Goal: Navigation & Orientation: Find specific page/section

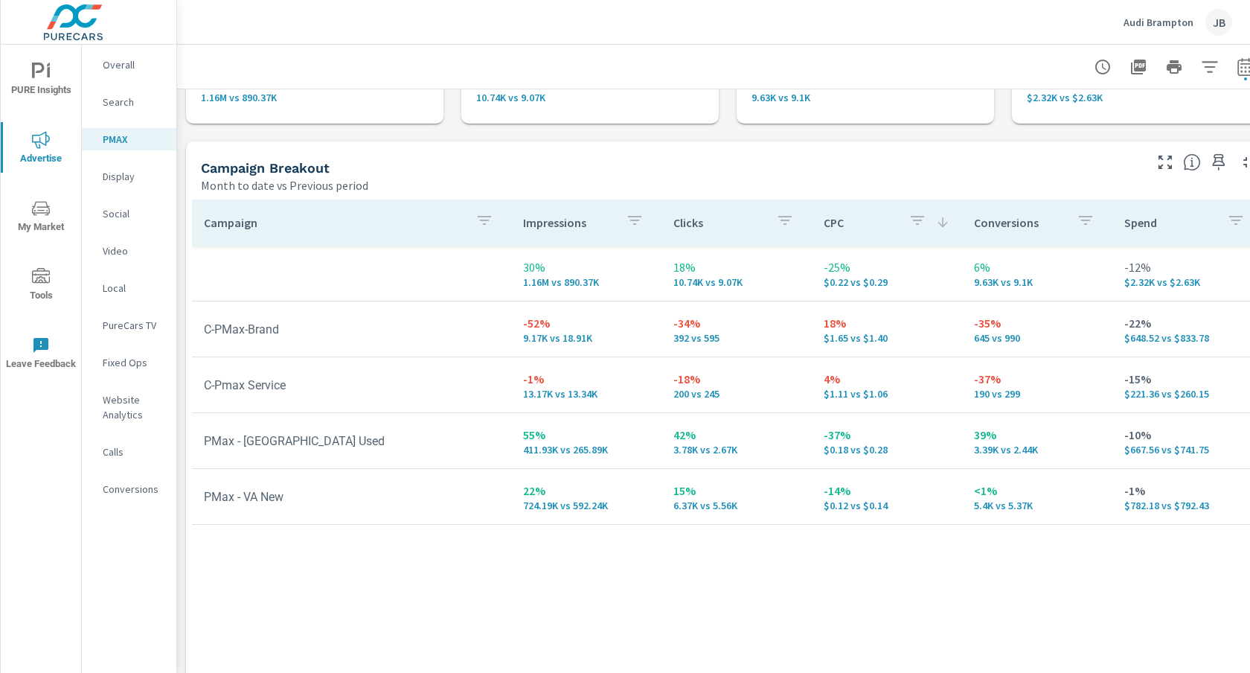
scroll to position [112, 0]
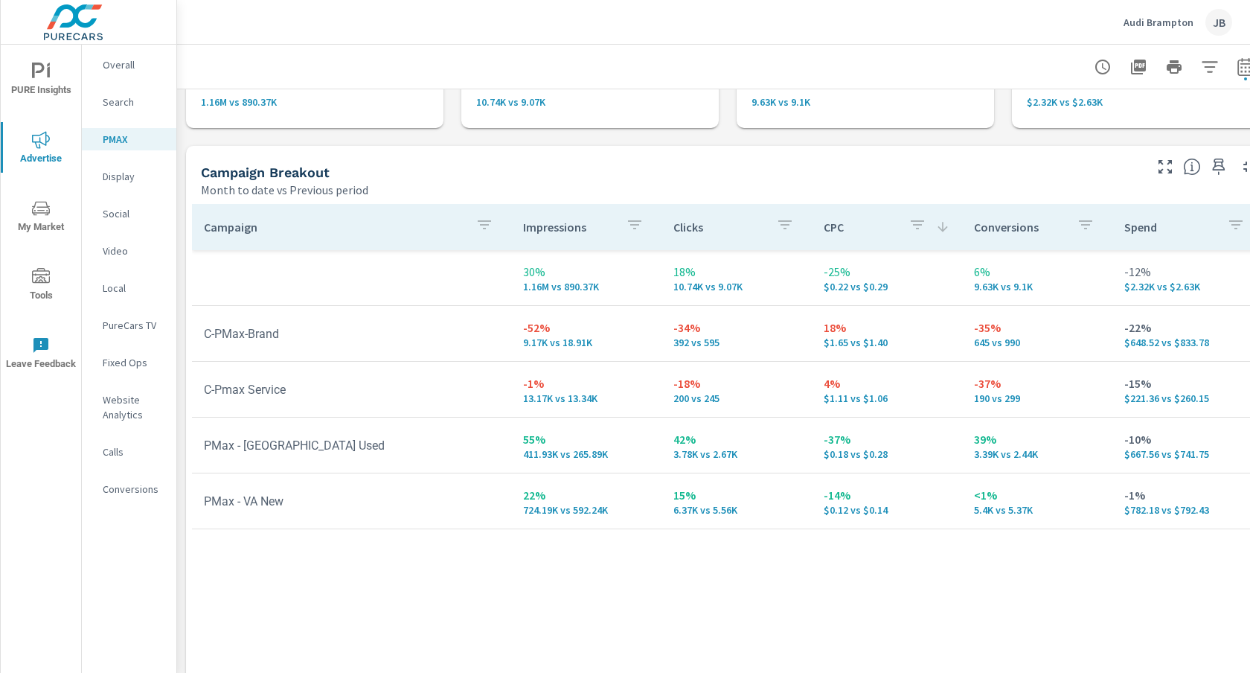
click at [1143, 19] on p "Audi Brampton" at bounding box center [1159, 22] width 70 height 13
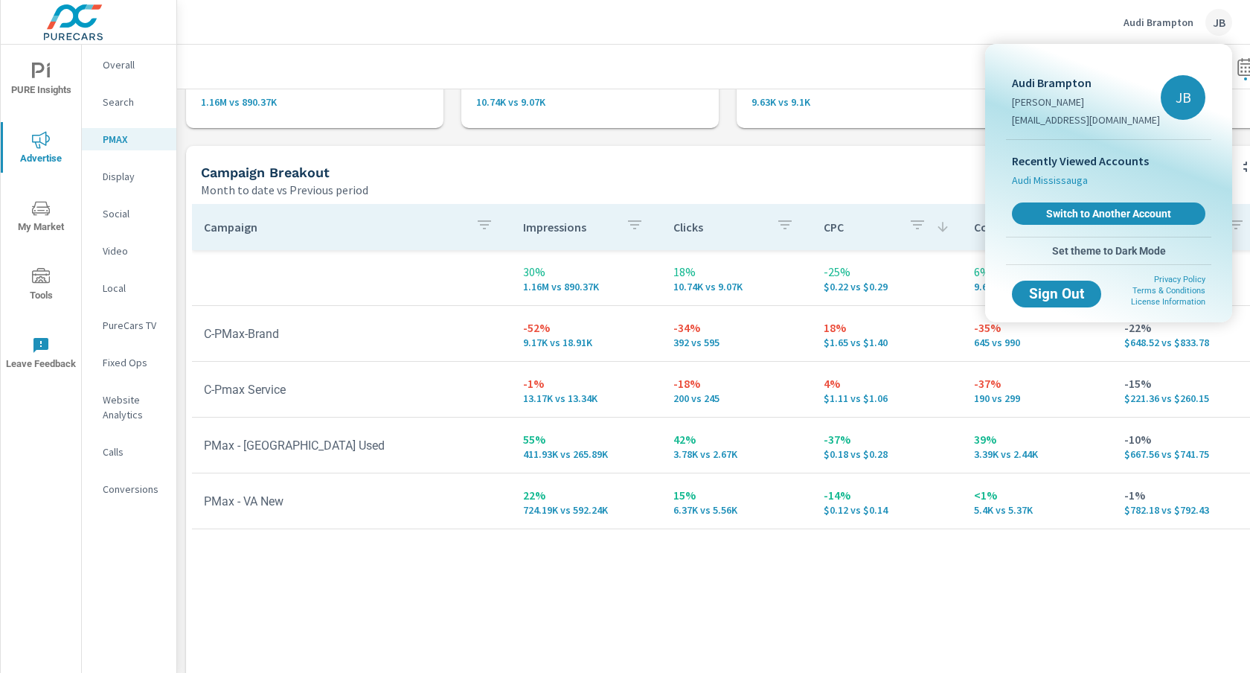
click at [1058, 183] on span "Audi Mississauga" at bounding box center [1050, 180] width 76 height 15
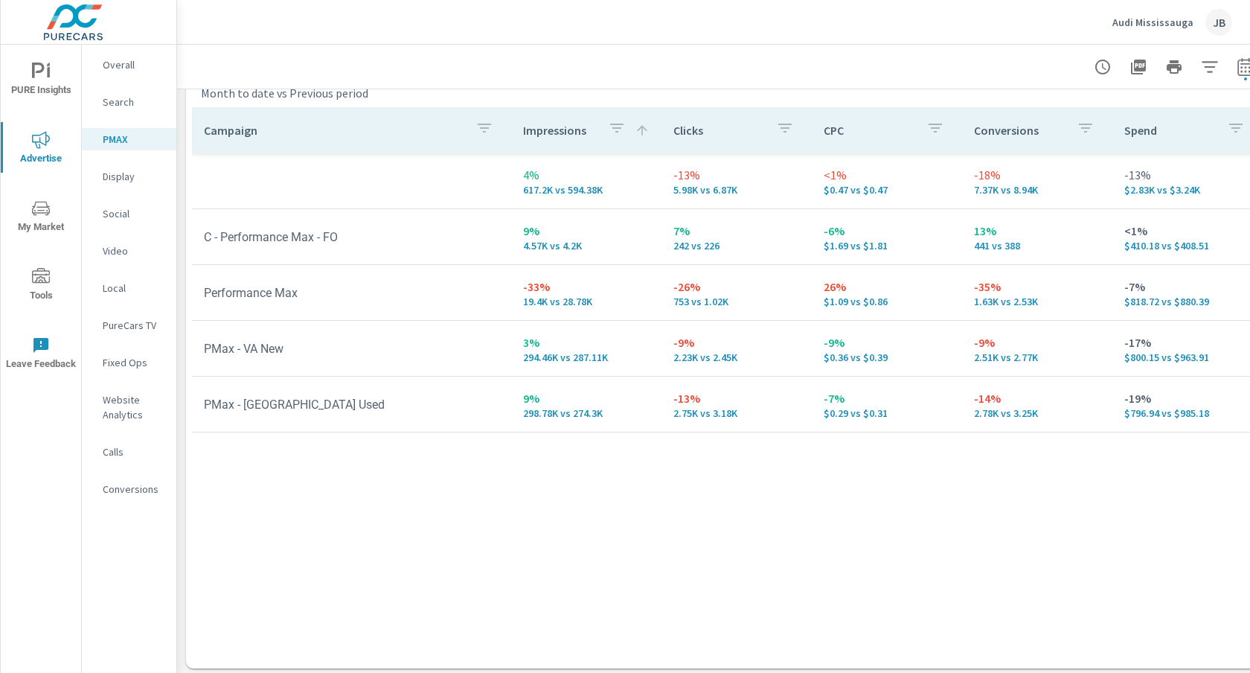
scroll to position [211, 0]
click at [107, 214] on p "Social" at bounding box center [134, 213] width 62 height 15
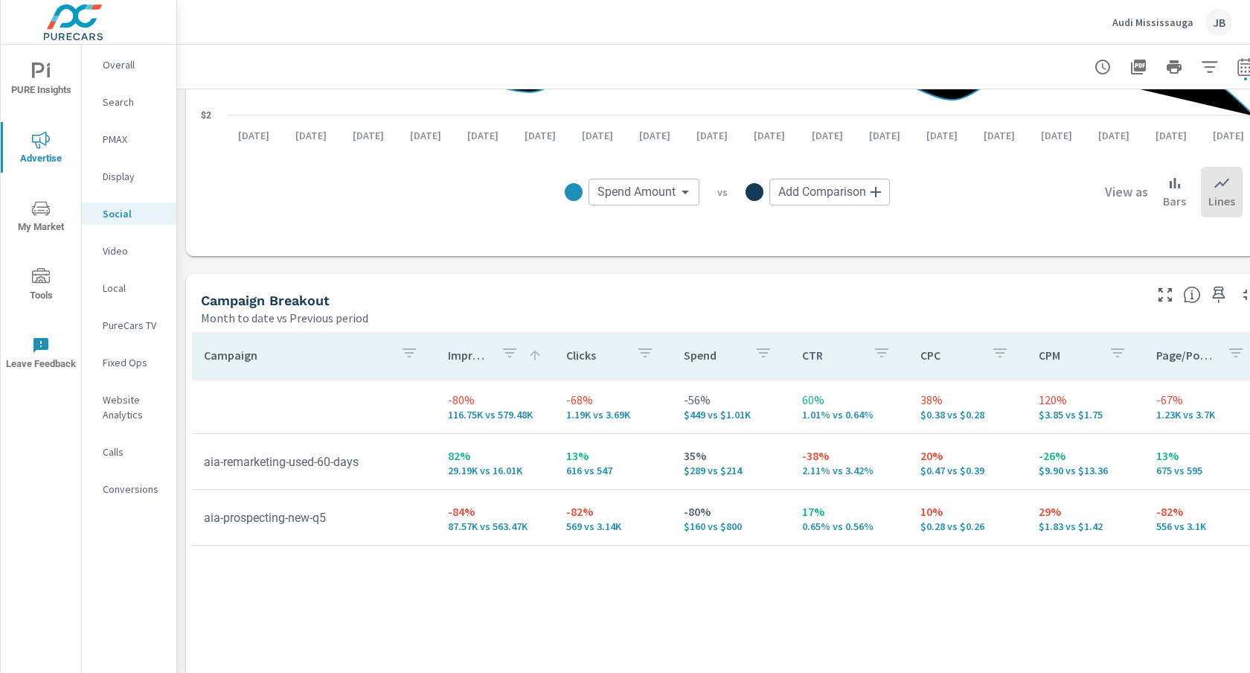
scroll to position [425, 0]
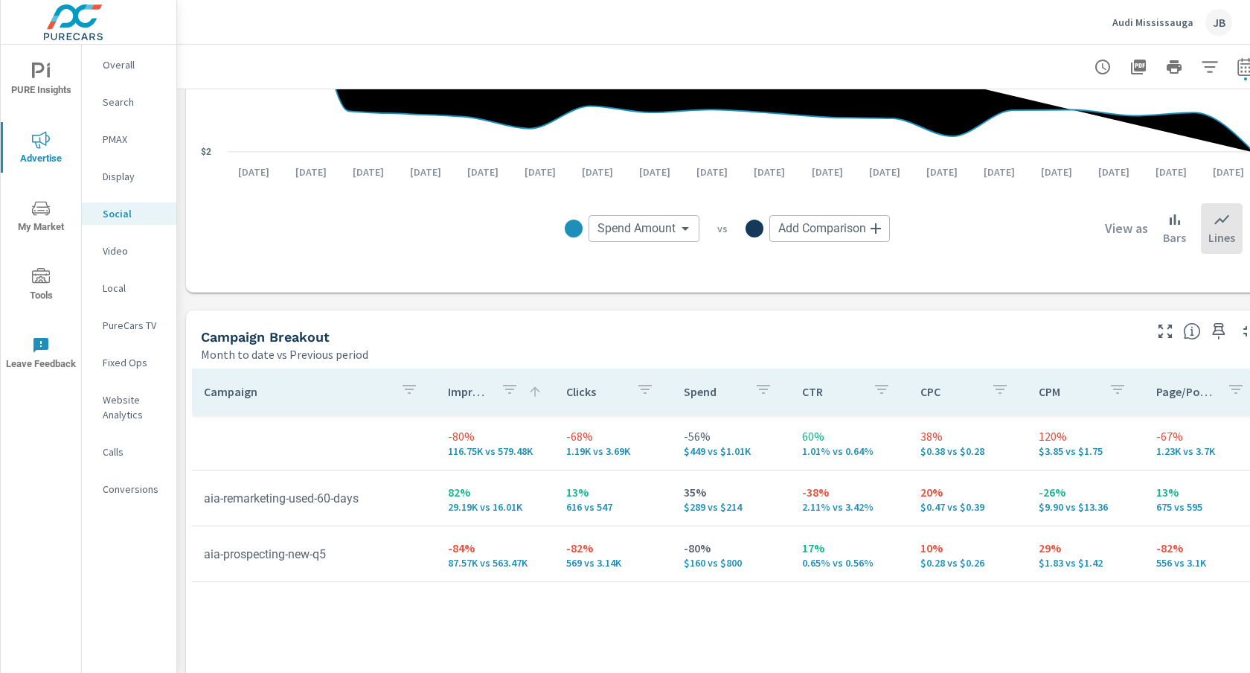
click at [1146, 10] on div "Audi Mississauga JB" at bounding box center [1173, 22] width 120 height 27
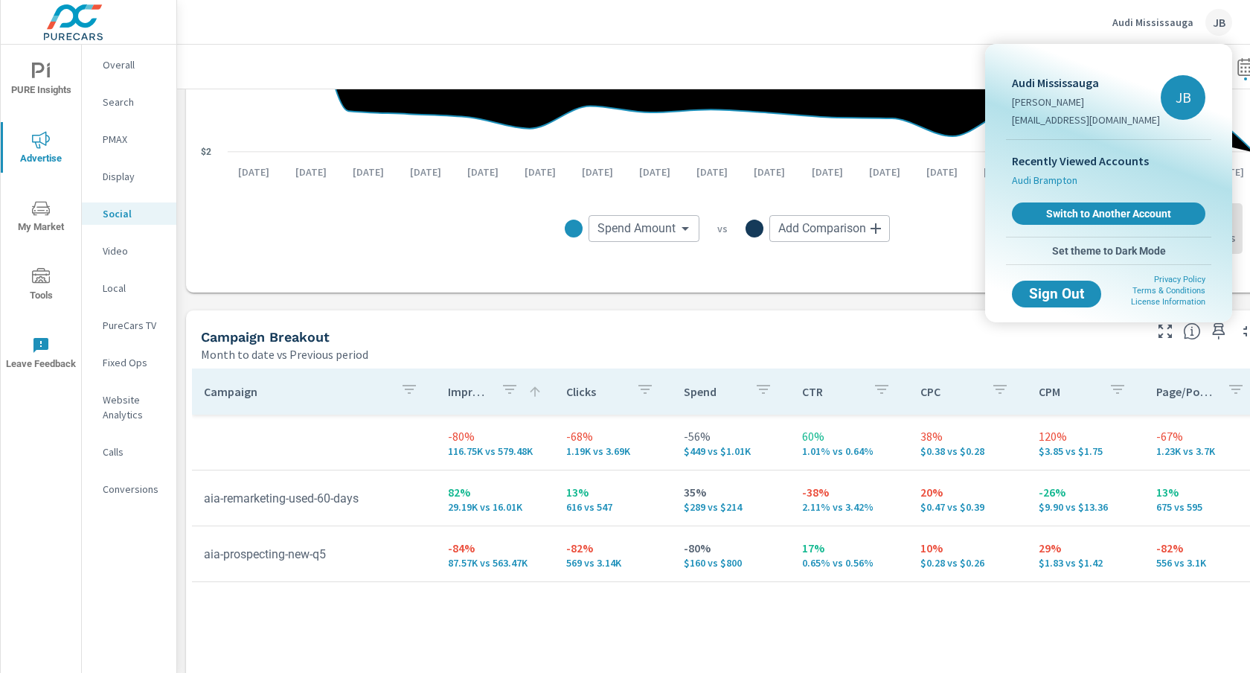
click at [1055, 182] on span "Audi Brampton" at bounding box center [1044, 180] width 65 height 15
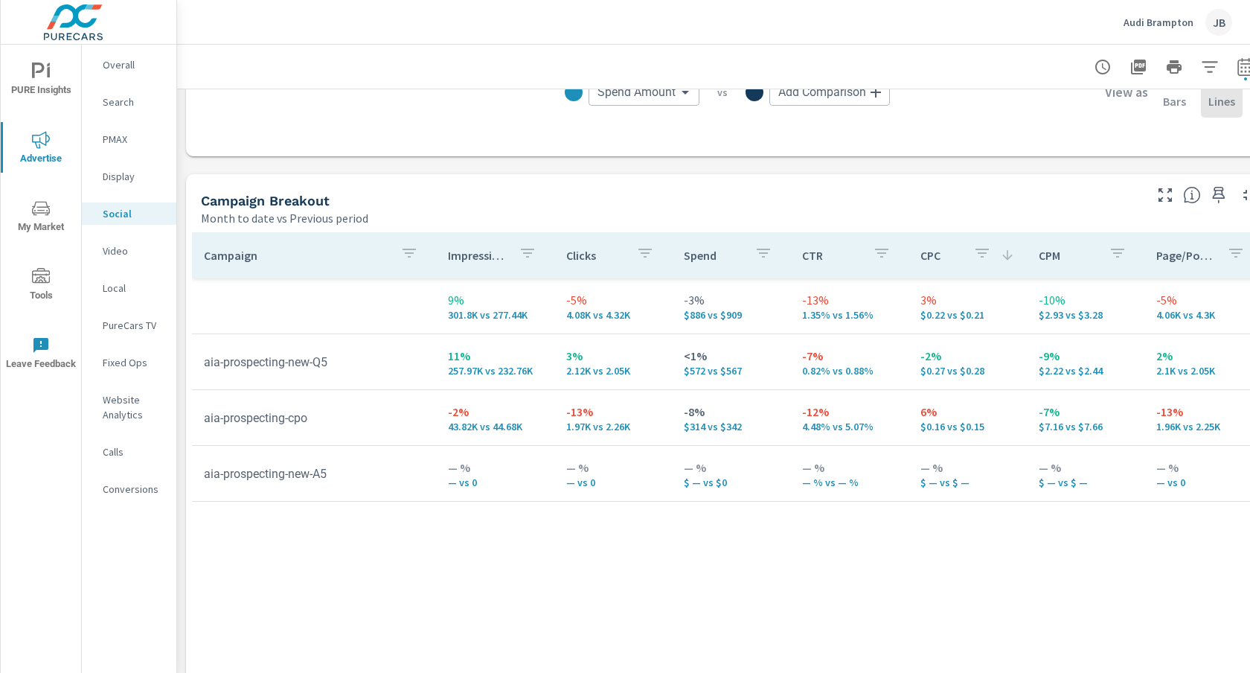
scroll to position [691, 0]
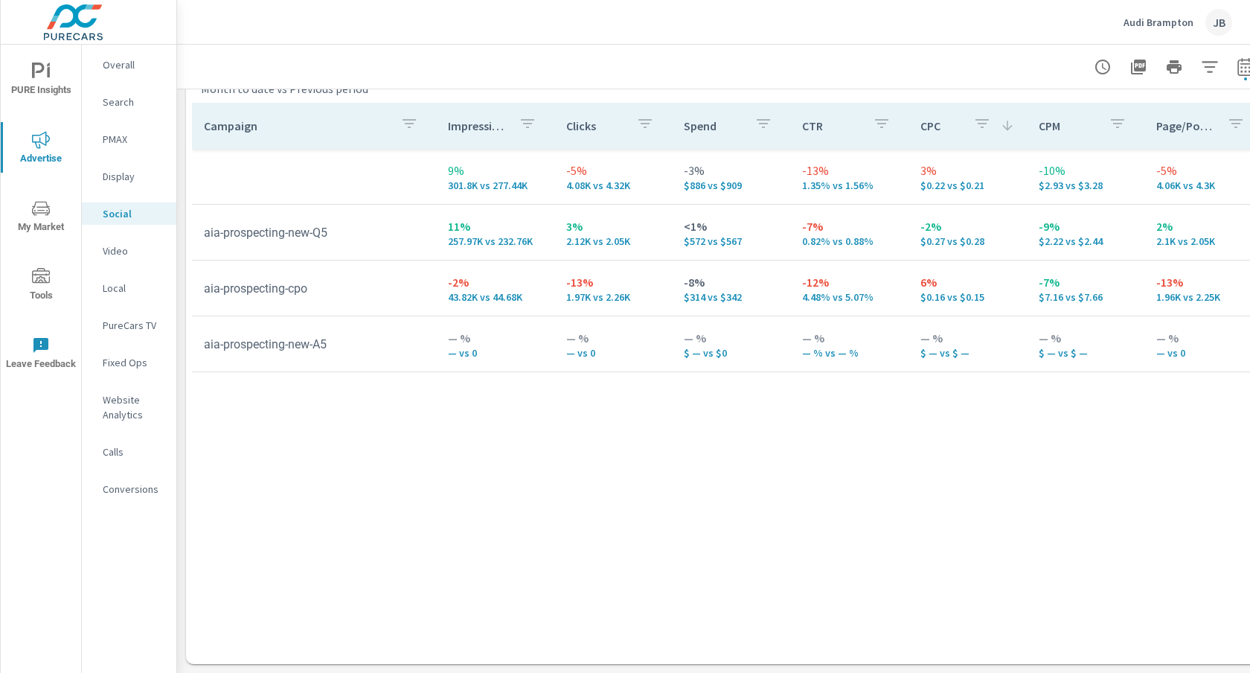
click at [122, 132] on p "PMAX" at bounding box center [134, 139] width 62 height 15
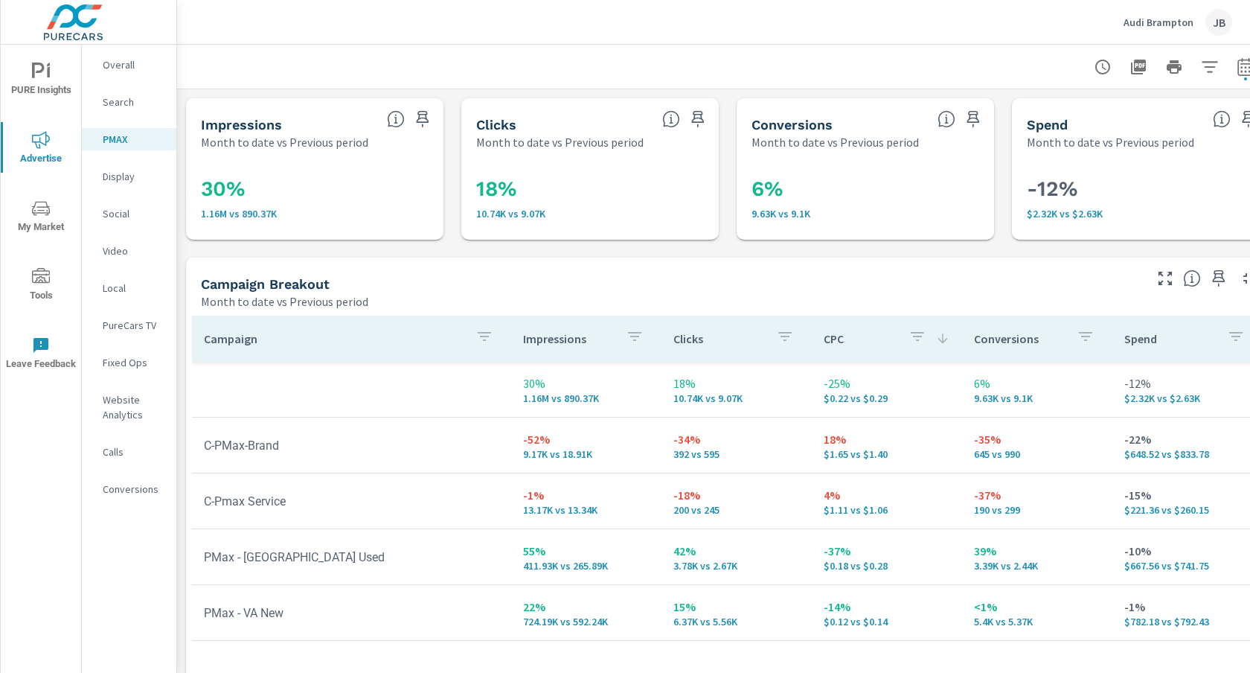
click at [1151, 22] on p "Audi Brampton" at bounding box center [1159, 22] width 70 height 13
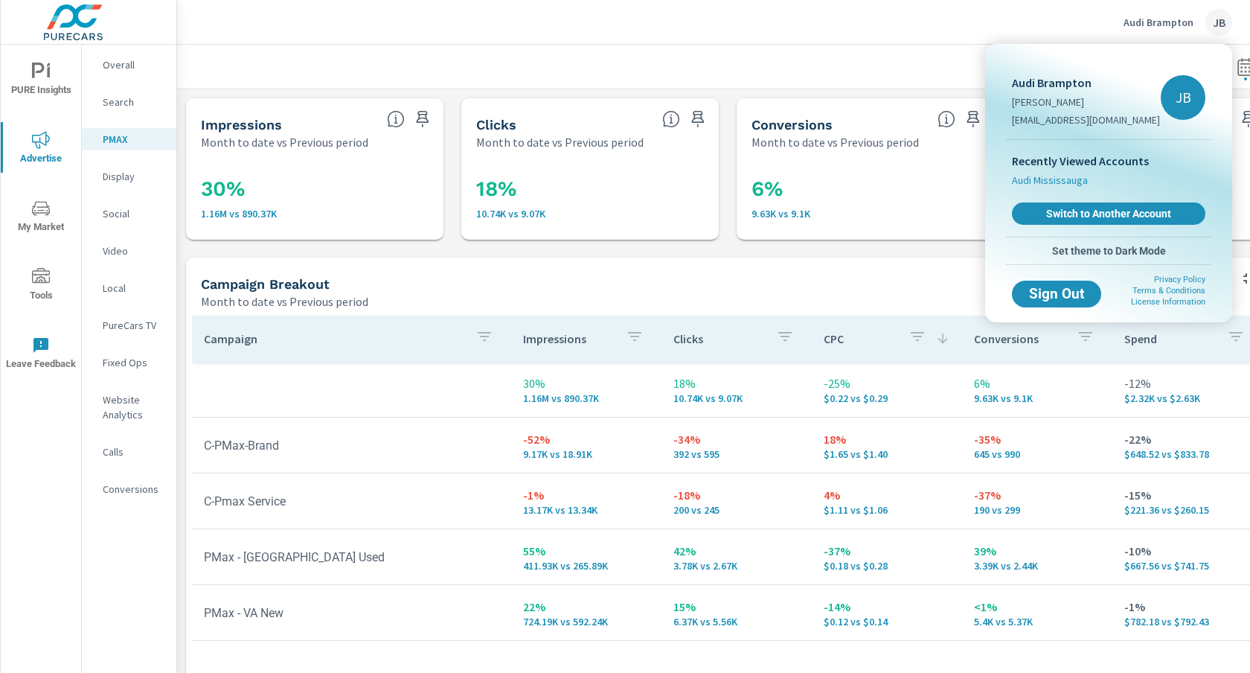
click at [1039, 185] on span "Audi Mississauga" at bounding box center [1050, 180] width 76 height 15
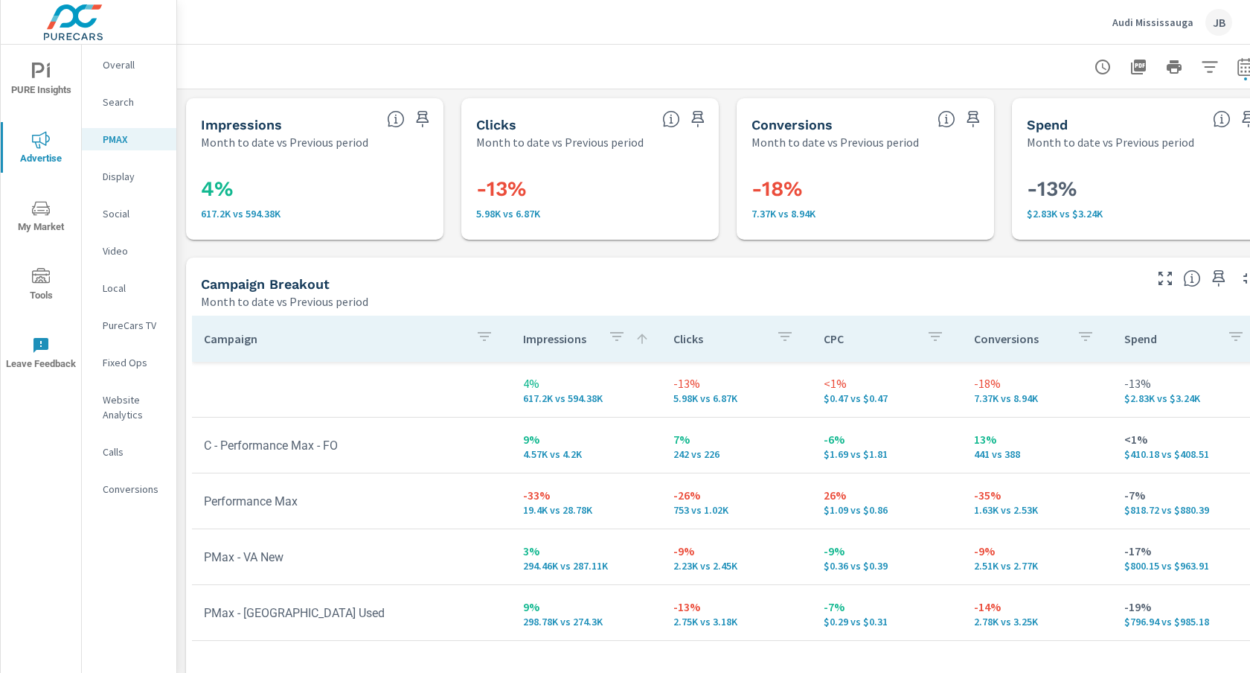
scroll to position [213, 0]
